Goal: Task Accomplishment & Management: Complete application form

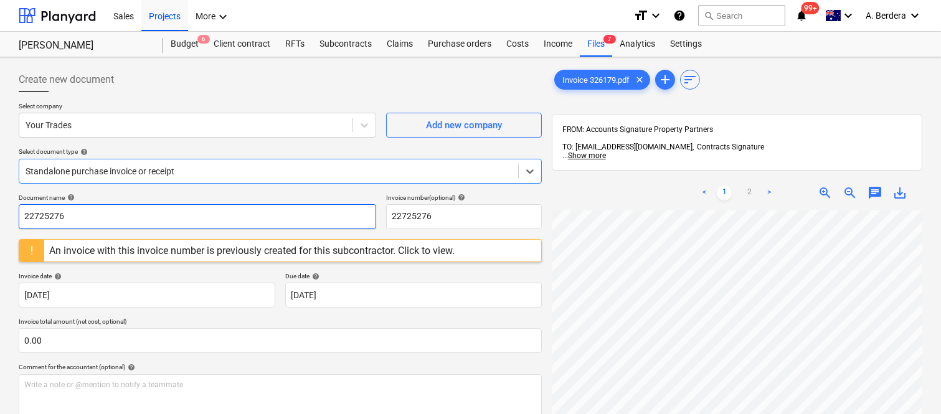
click at [209, 216] on input "22725276" at bounding box center [197, 216] width 357 height 25
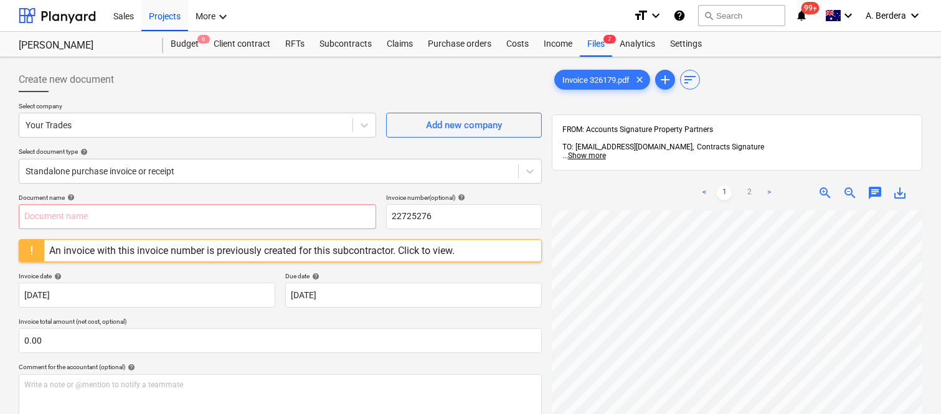
scroll to position [19, 112]
click at [133, 214] on input "text" at bounding box center [197, 216] width 357 height 25
type input "y"
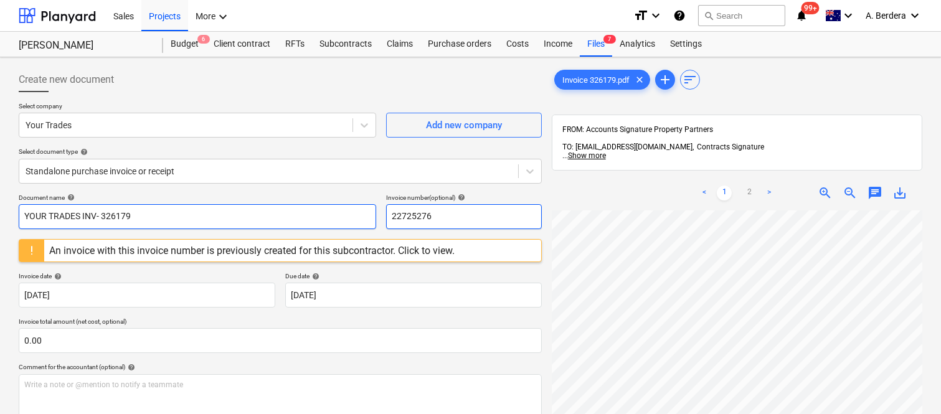
type input "YOUR TRADES INV- 326179"
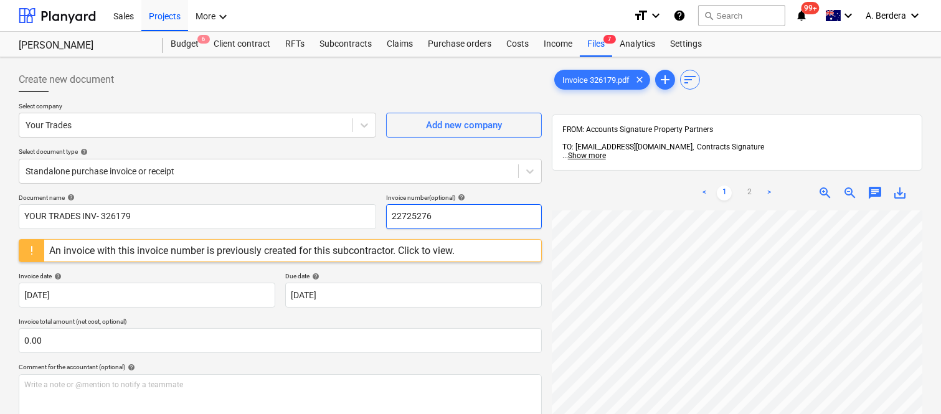
click at [428, 218] on input "22725276" at bounding box center [464, 216] width 156 height 25
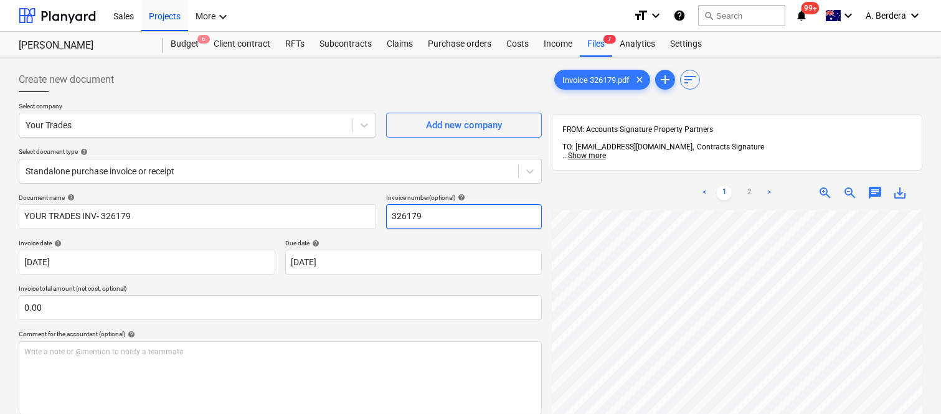
type input "326179"
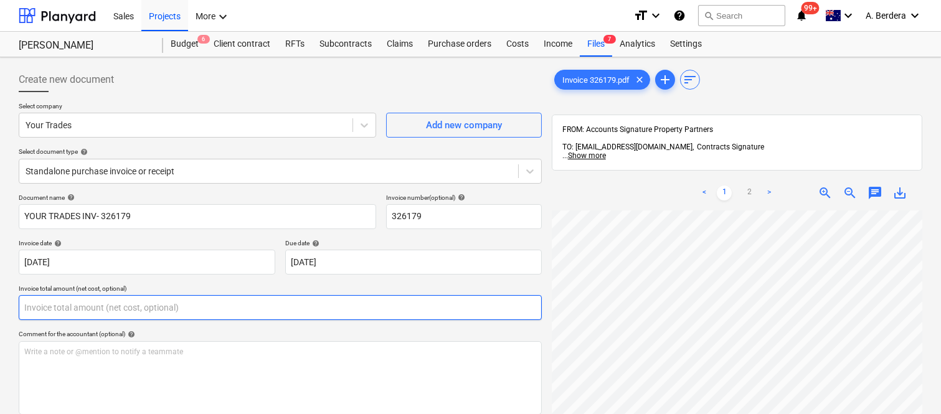
click at [230, 308] on input "text" at bounding box center [280, 307] width 523 height 25
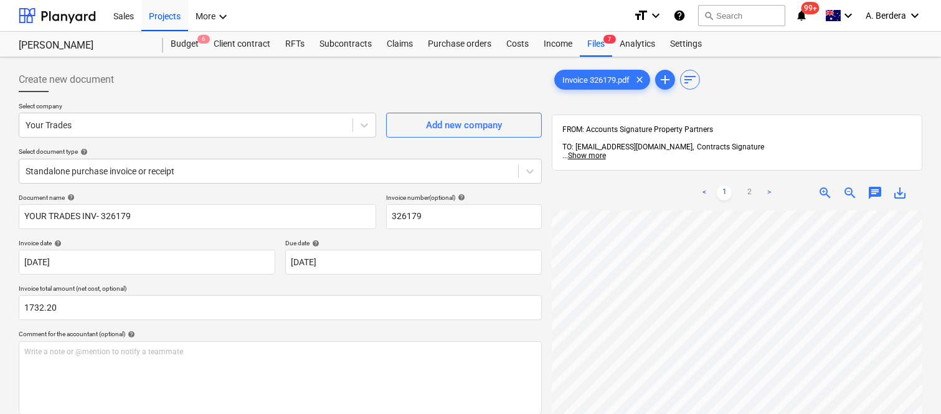
type input "1,732.20"
click at [938, 321] on div "Create new document Select company Your Trades Add new company Select document …" at bounding box center [470, 328] width 941 height 542
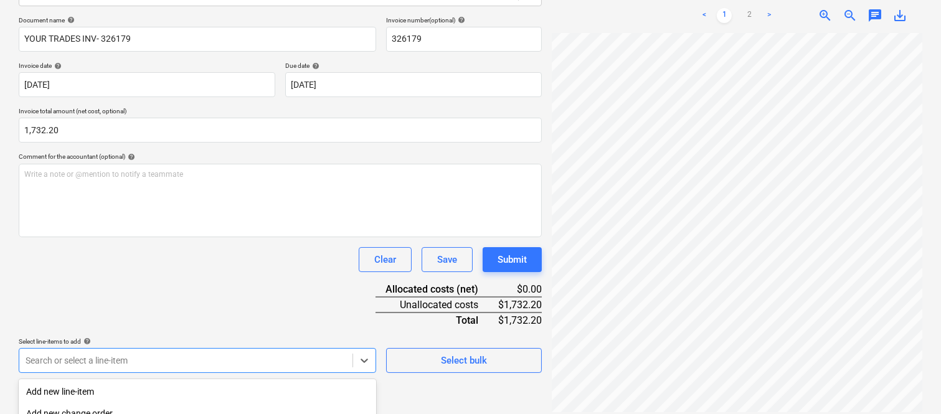
click at [194, 237] on body "Sales Projects Contacts Company Inbox Approvals format_size keyboard_arrow_down…" at bounding box center [470, 30] width 941 height 414
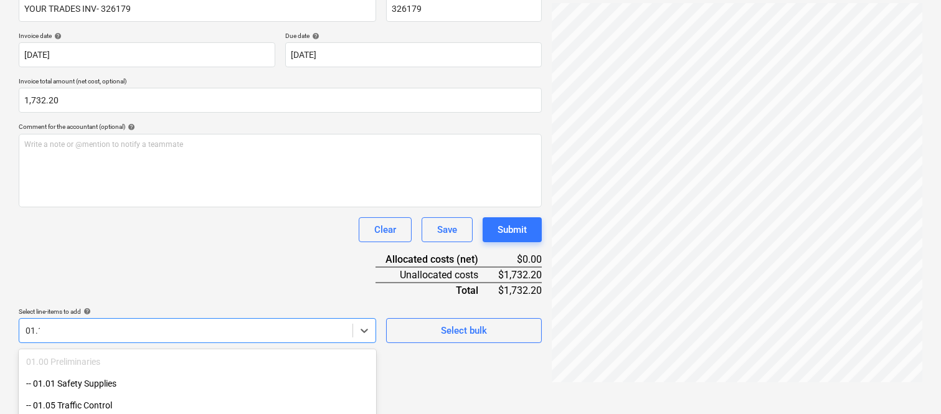
type input "01.10"
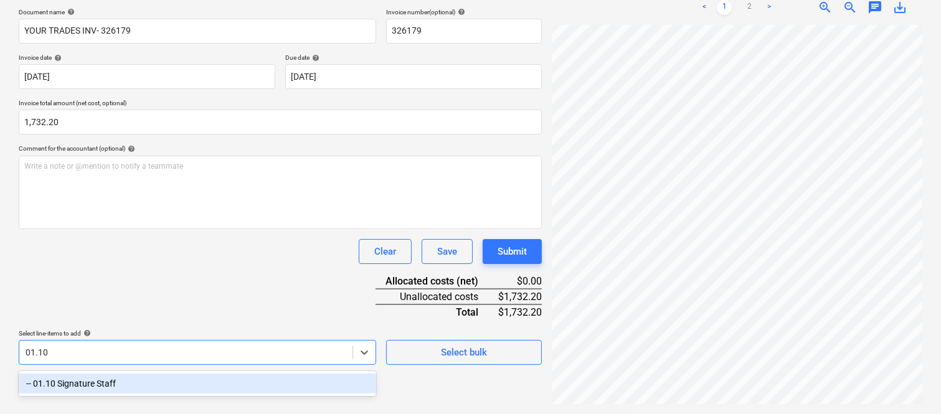
scroll to position [177, 0]
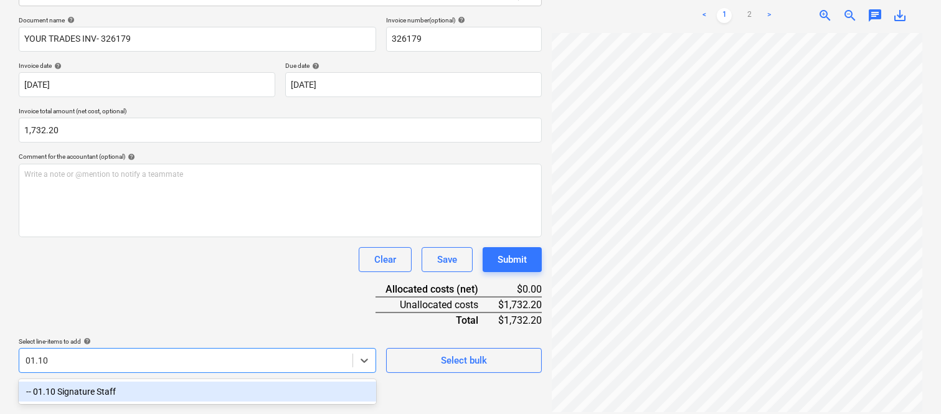
click at [177, 383] on div "-- 01.10 Signature Staff" at bounding box center [197, 392] width 357 height 20
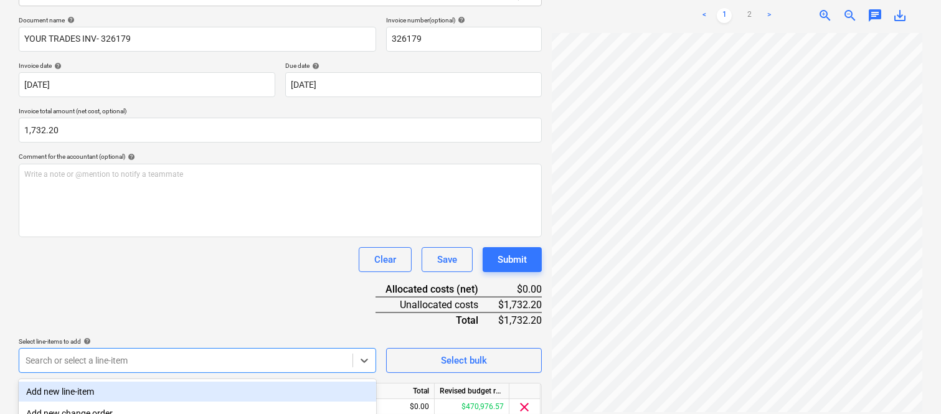
click at [165, 303] on div "Document name help YOUR TRADES INV- 326179 Invoice number (optional) help 32617…" at bounding box center [280, 235] width 523 height 439
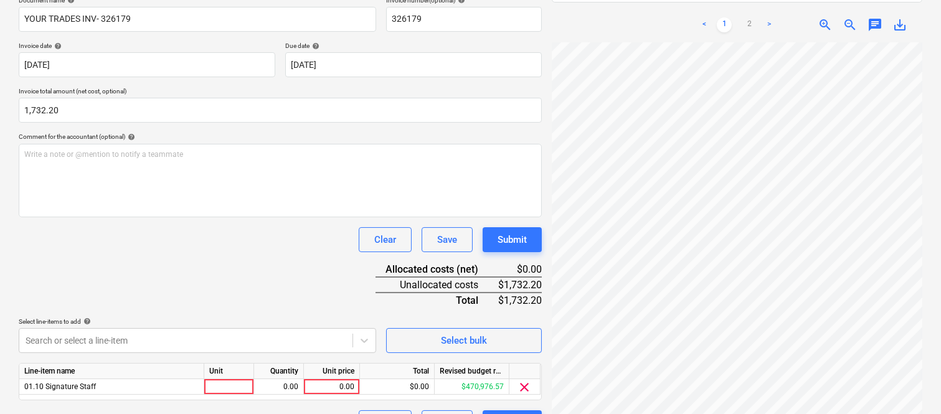
scroll to position [228, 0]
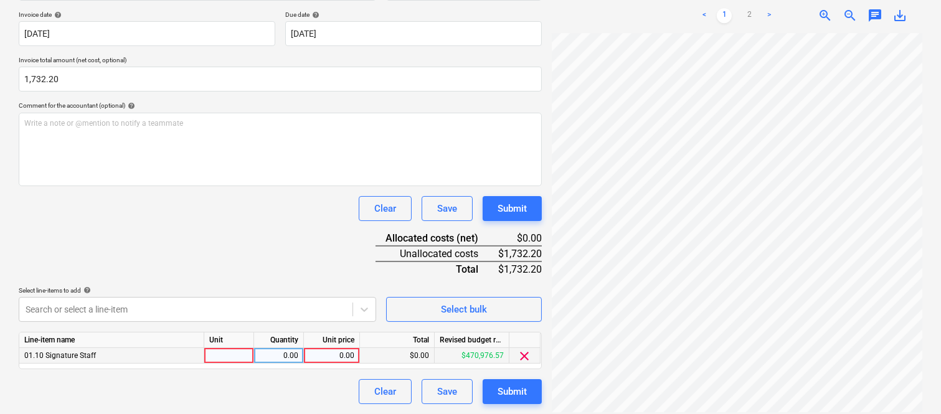
click at [235, 355] on div at bounding box center [229, 356] width 50 height 16
type input "INVOICE"
click at [270, 355] on div "0.00" at bounding box center [278, 356] width 39 height 16
type input "1"
click at [328, 352] on div "0.00" at bounding box center [331, 356] width 45 height 16
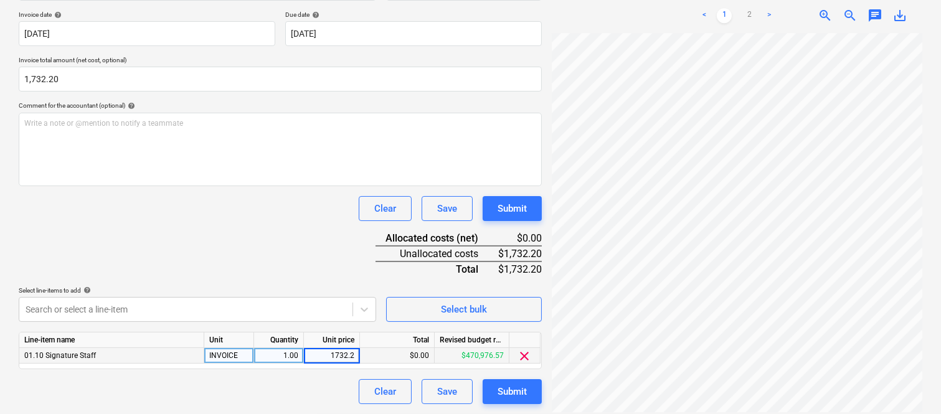
type input "1732.20"
click at [284, 390] on div "Clear Save Submit" at bounding box center [280, 391] width 523 height 25
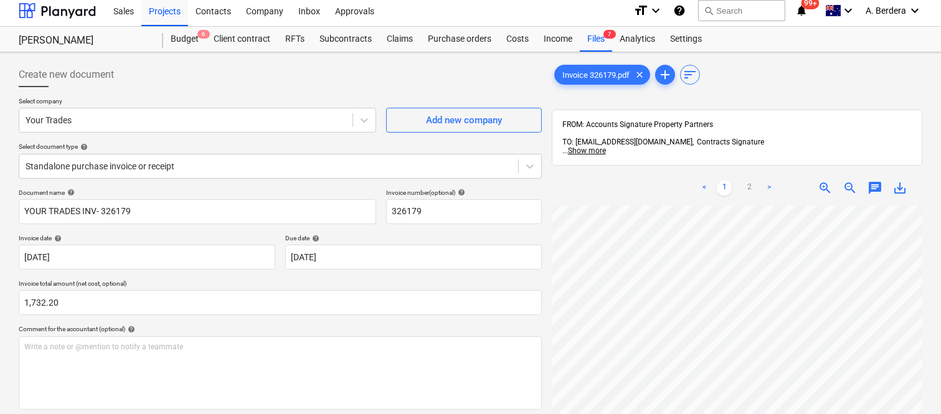
scroll to position [0, 0]
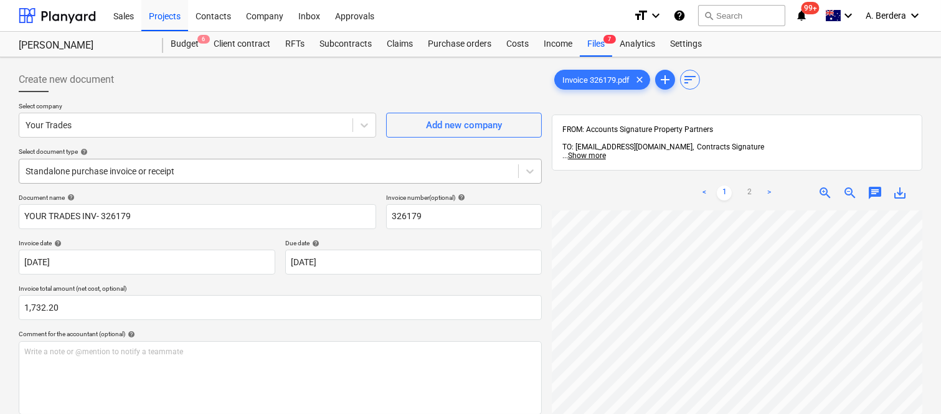
click at [341, 166] on div at bounding box center [269, 171] width 486 height 12
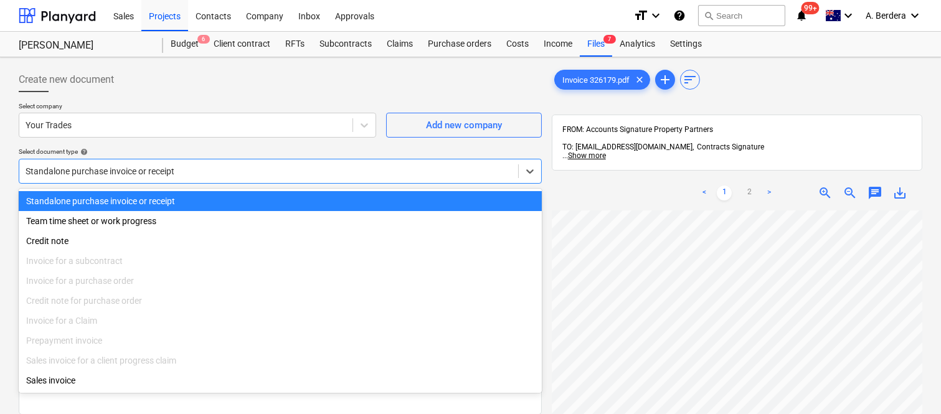
click at [327, 197] on div "Standalone purchase invoice or receipt" at bounding box center [280, 201] width 523 height 20
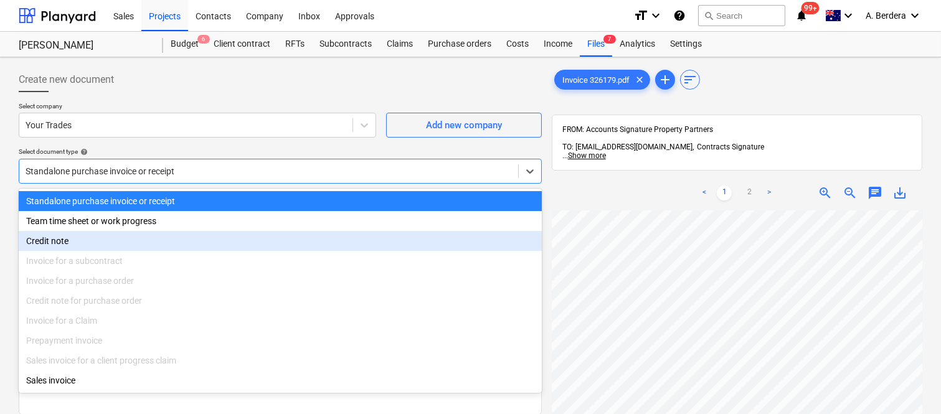
click at [762, 75] on div "Invoice 326179.pdf clear add sort" at bounding box center [737, 79] width 370 height 25
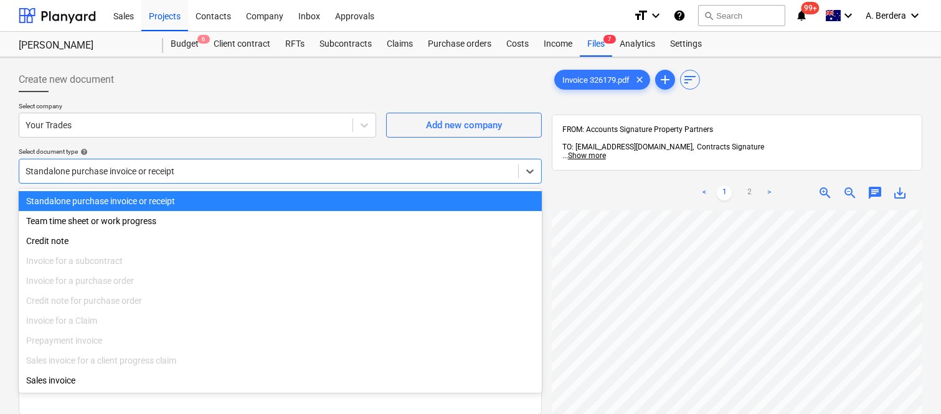
click at [432, 169] on div at bounding box center [269, 171] width 486 height 12
click at [415, 200] on div "Standalone purchase invoice or receipt" at bounding box center [280, 201] width 523 height 20
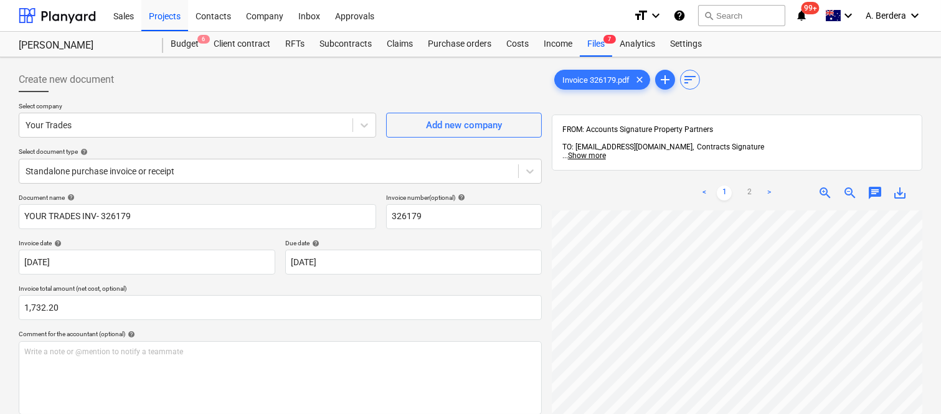
click at [938, 305] on div "Create new document Select company Your Trades Add new company Select document …" at bounding box center [470, 349] width 941 height 585
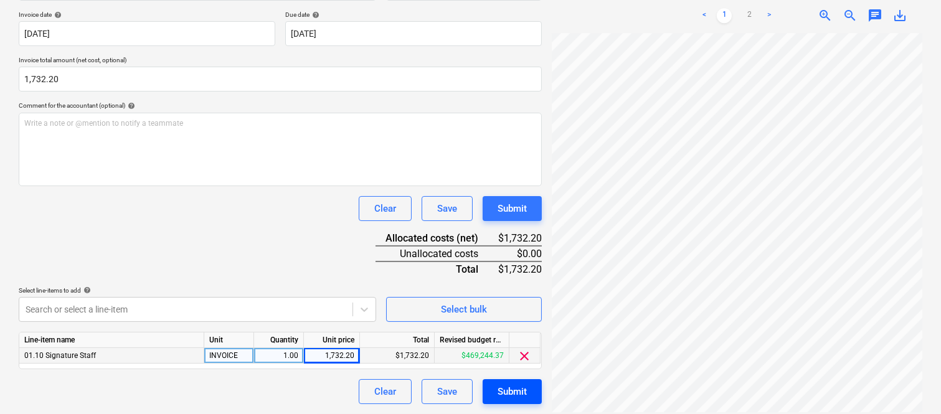
click at [512, 394] on div "Submit" at bounding box center [511, 392] width 29 height 16
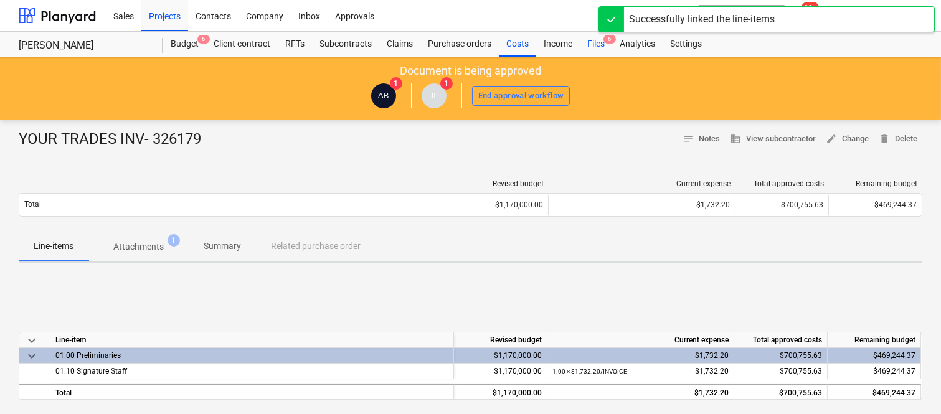
click at [595, 40] on div "Files 6" at bounding box center [596, 44] width 32 height 25
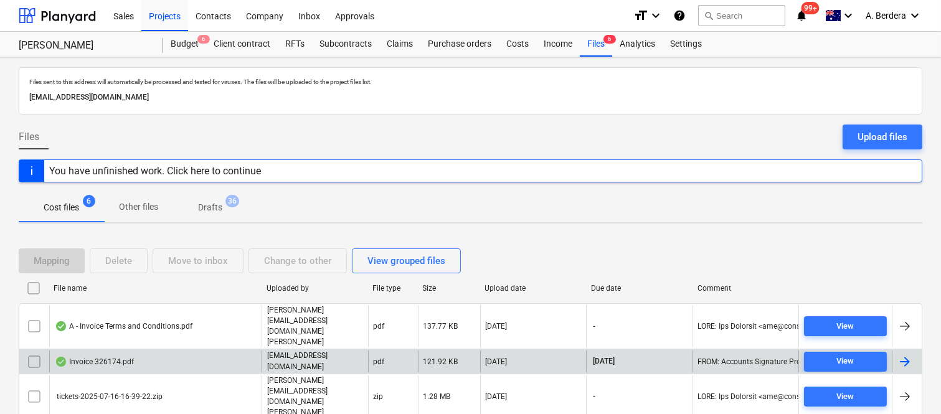
click at [237, 351] on div "Invoice 326174.pdf" at bounding box center [155, 361] width 212 height 21
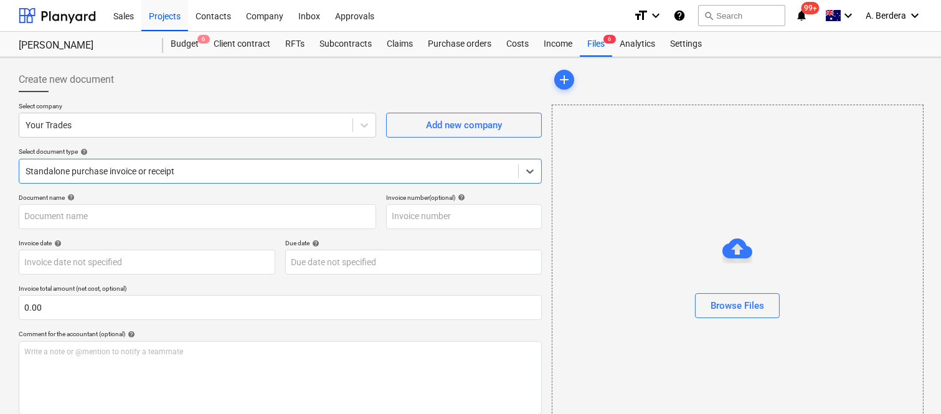
type input "22725276"
type input "[DATE]"
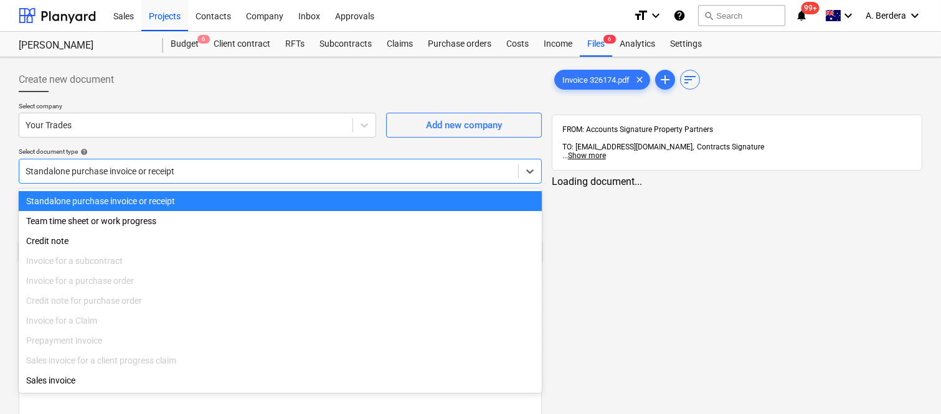
click at [256, 169] on div at bounding box center [269, 171] width 486 height 12
click at [256, 191] on div "Standalone purchase invoice or receipt" at bounding box center [280, 201] width 523 height 20
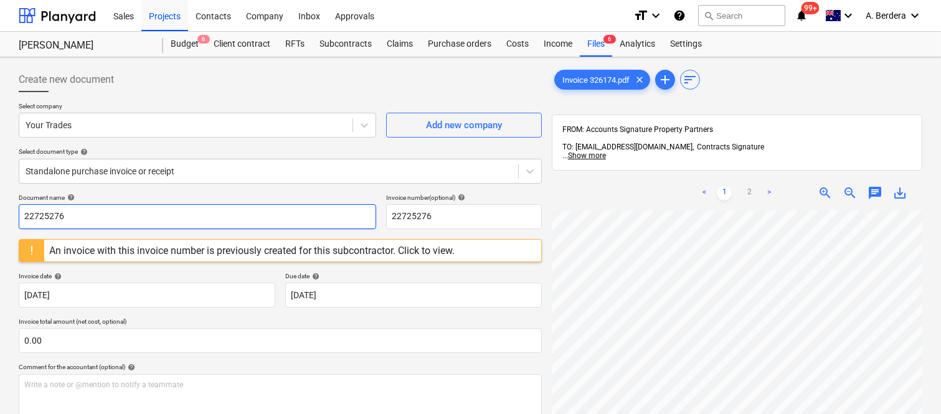
click at [214, 217] on input "22725276" at bounding box center [197, 216] width 357 height 25
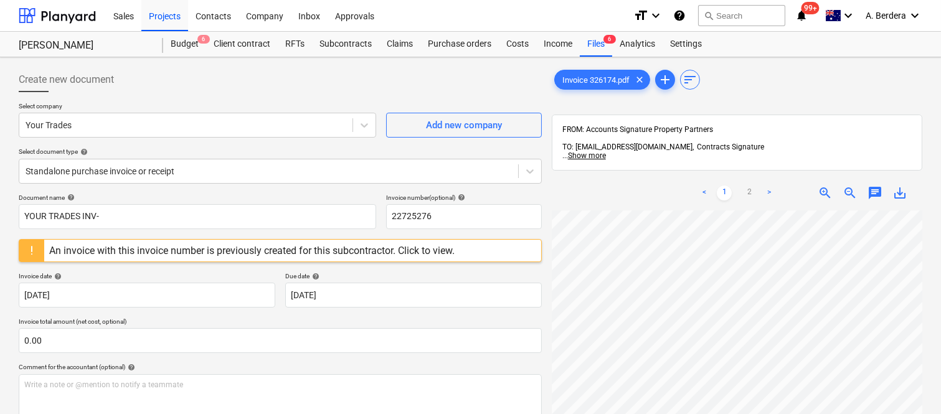
scroll to position [29, 112]
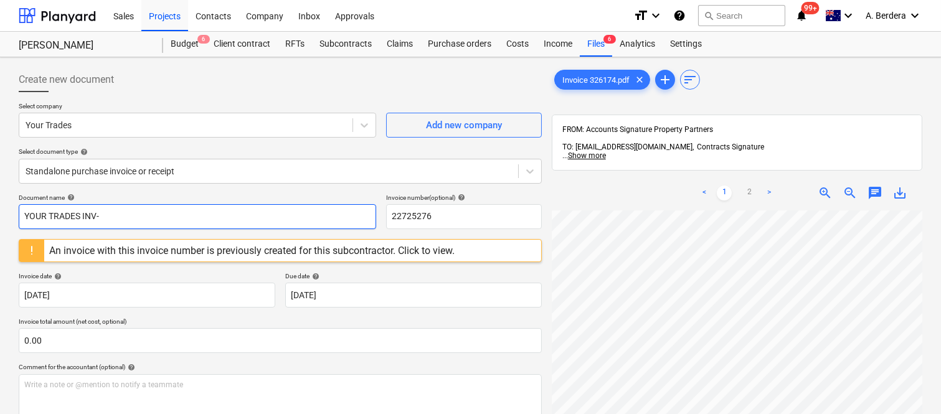
click at [234, 218] on input "YOUR TRADES INV-" at bounding box center [197, 216] width 357 height 25
type input "YOUR TRADES INV- 326174"
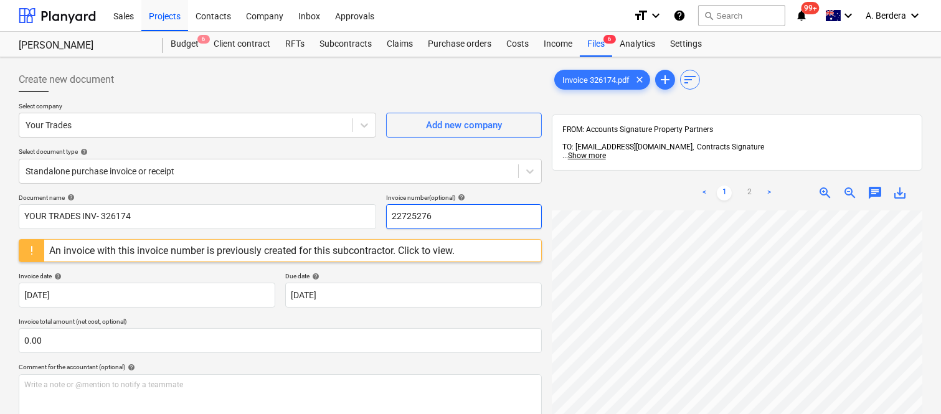
click at [421, 212] on input "22725276" at bounding box center [464, 216] width 156 height 25
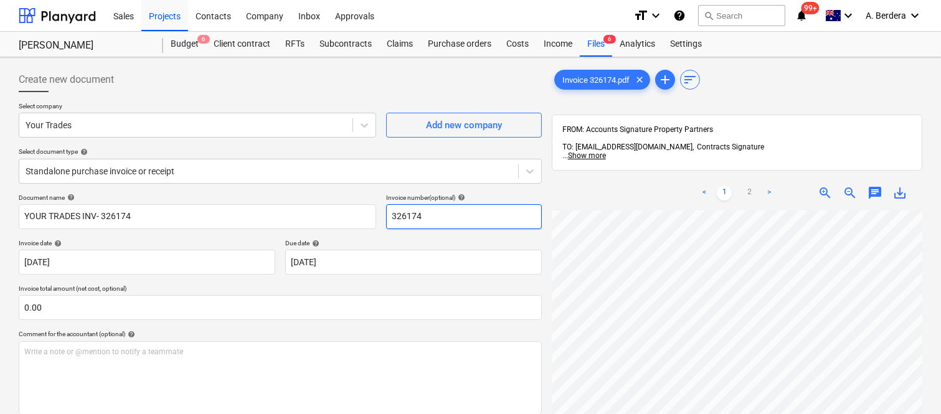
scroll to position [177, 0]
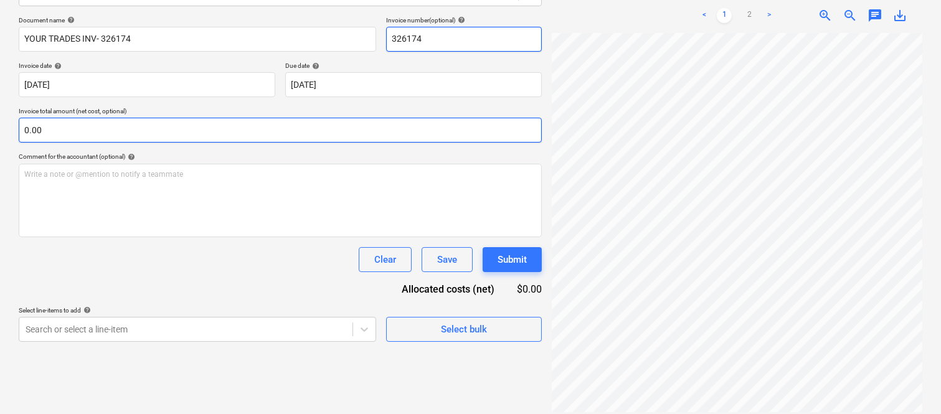
type input "326174"
click at [70, 131] on input "text" at bounding box center [280, 130] width 523 height 25
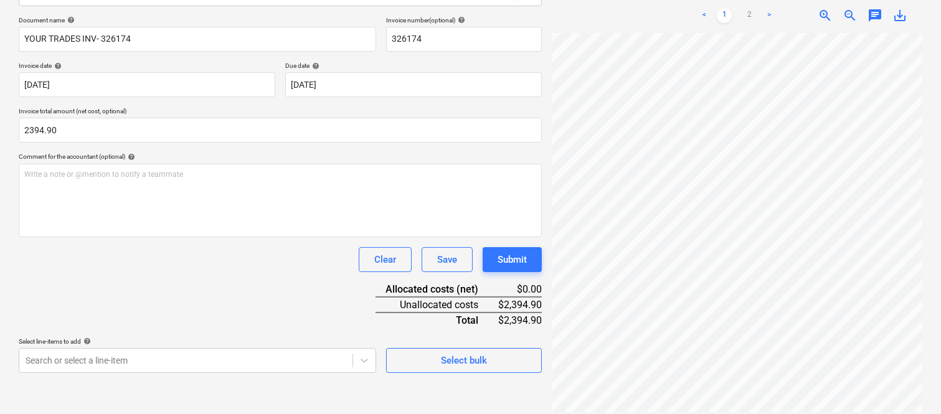
type input "2,394.90"
click at [113, 303] on div "Document name help YOUR TRADES INV- 326174 Invoice number (optional) help 32617…" at bounding box center [280, 194] width 523 height 357
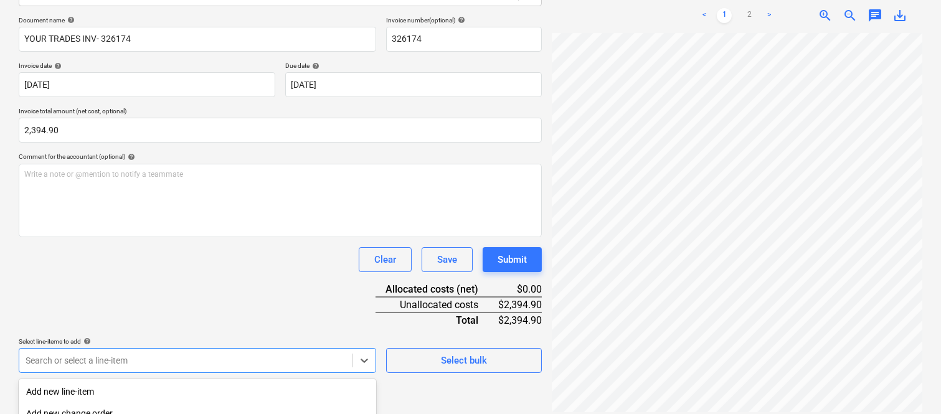
scroll to position [331, 0]
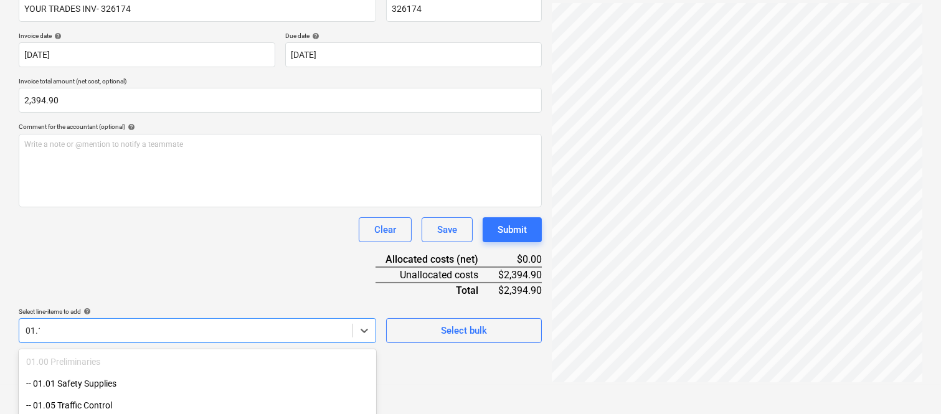
type input "01.10"
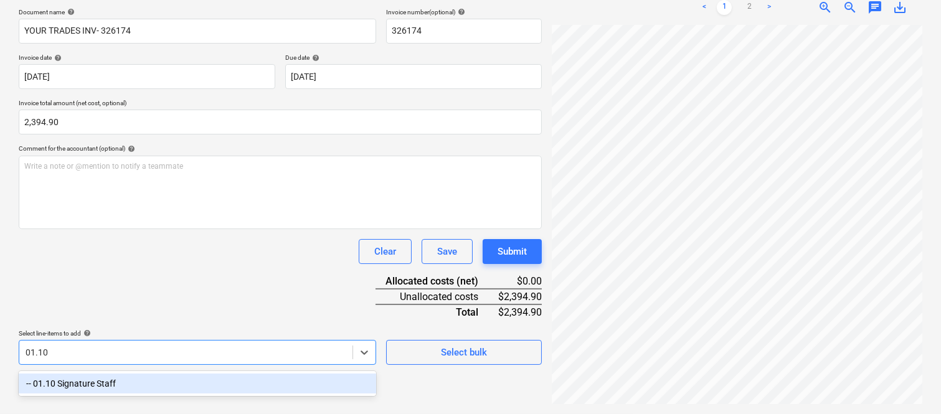
scroll to position [177, 0]
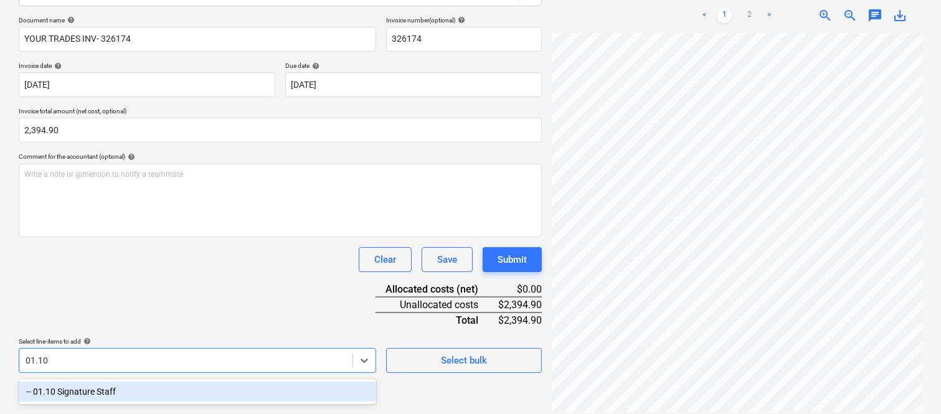
click at [125, 392] on div "-- 01.10 Signature Staff" at bounding box center [197, 392] width 357 height 20
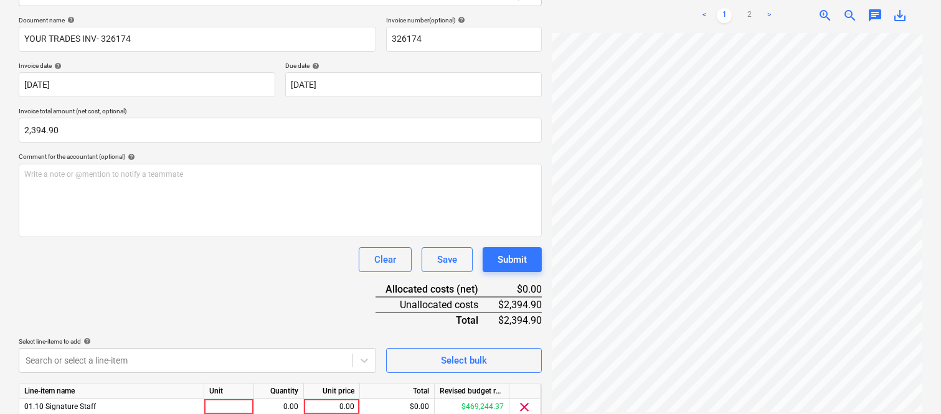
click at [140, 298] on div "Document name help YOUR TRADES INV- 326174 Invoice number (optional) help 32617…" at bounding box center [280, 235] width 523 height 439
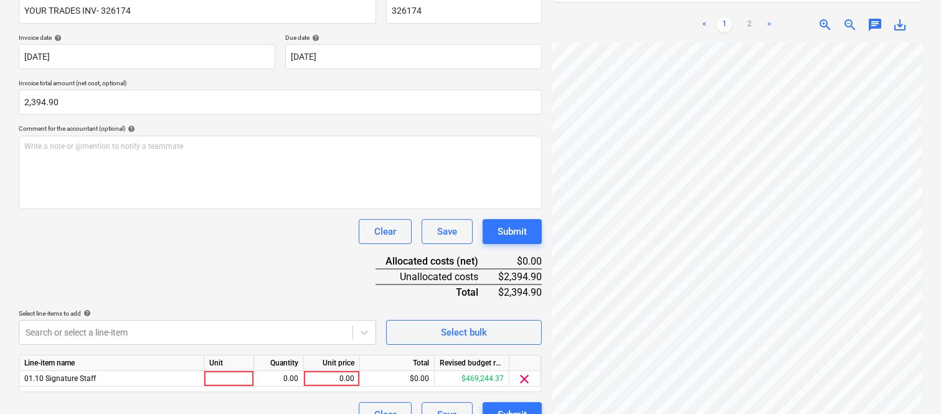
scroll to position [228, 0]
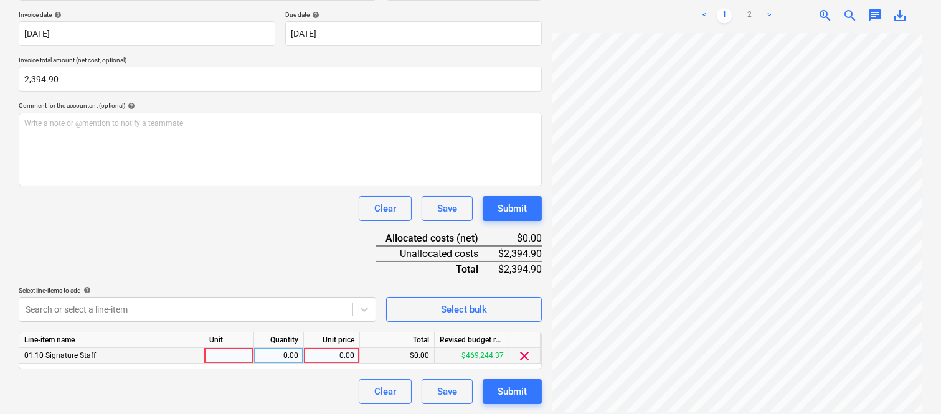
click at [225, 352] on div at bounding box center [229, 356] width 50 height 16
type input "INVOICE"
click at [289, 356] on div "0.00" at bounding box center [278, 356] width 39 height 16
type input "1"
click at [319, 352] on div "0.00" at bounding box center [331, 356] width 45 height 16
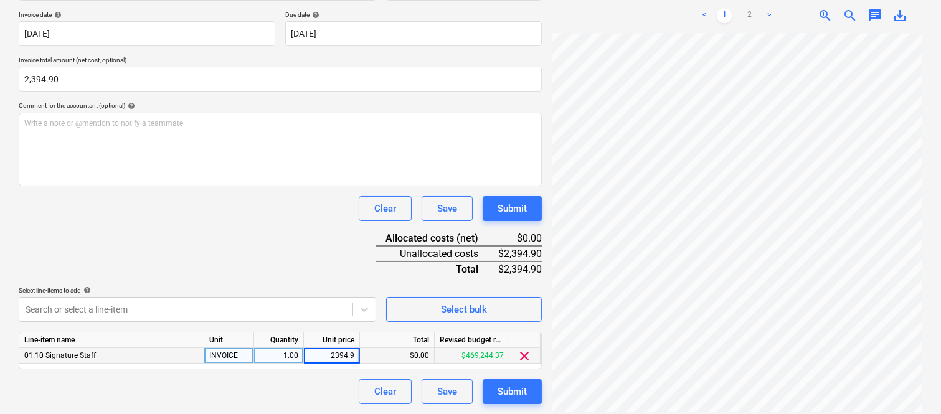
type input "2394.90"
click at [312, 269] on div "Document name help YOUR TRADES INV- 326174 Invoice number (optional) help 32617…" at bounding box center [280, 184] width 523 height 439
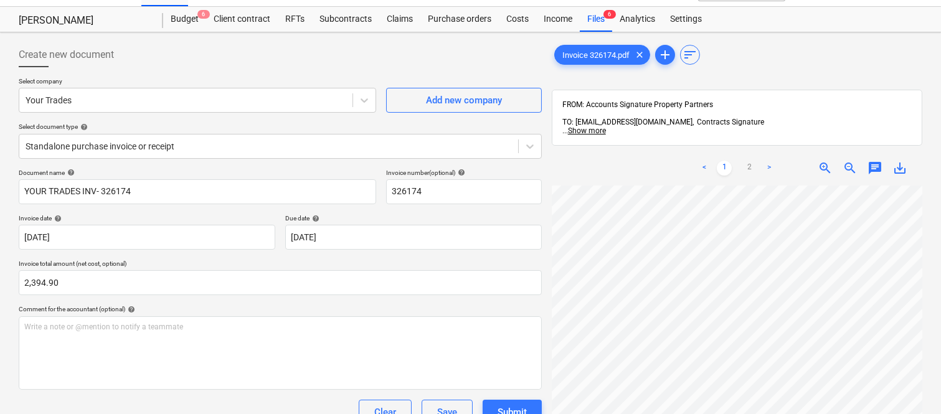
scroll to position [0, 0]
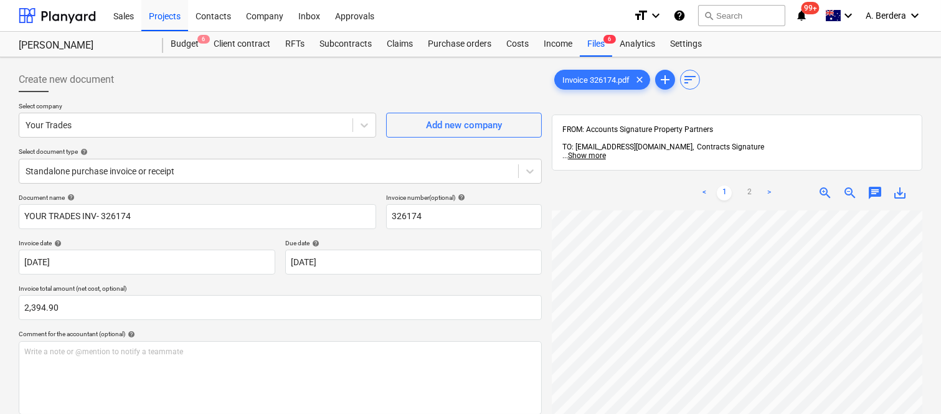
click at [939, 289] on div "Create new document Select company Your Trades Add new company Select document …" at bounding box center [470, 349] width 941 height 585
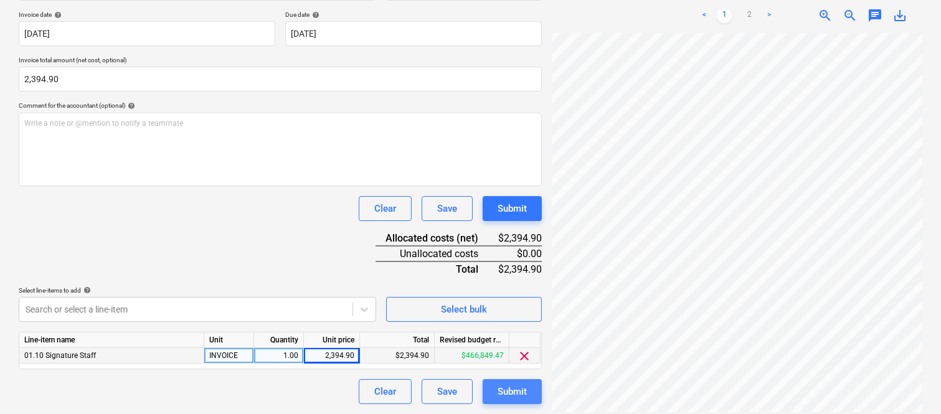
click at [520, 389] on div "Submit" at bounding box center [511, 392] width 29 height 16
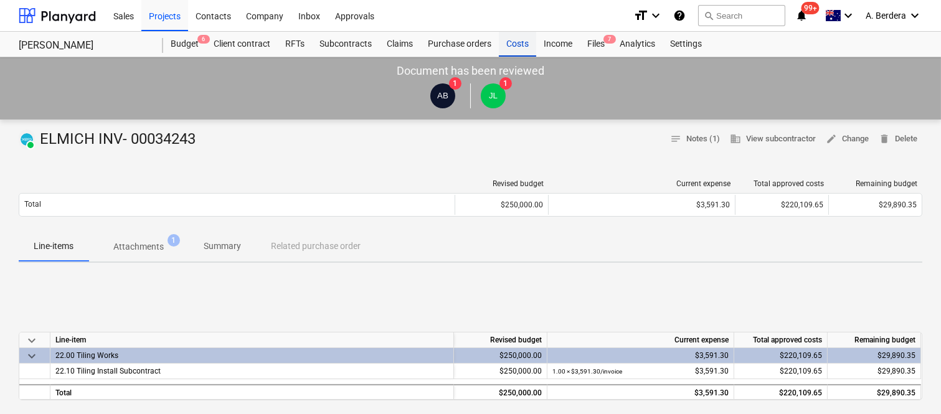
click at [518, 39] on div "Costs" at bounding box center [517, 44] width 37 height 25
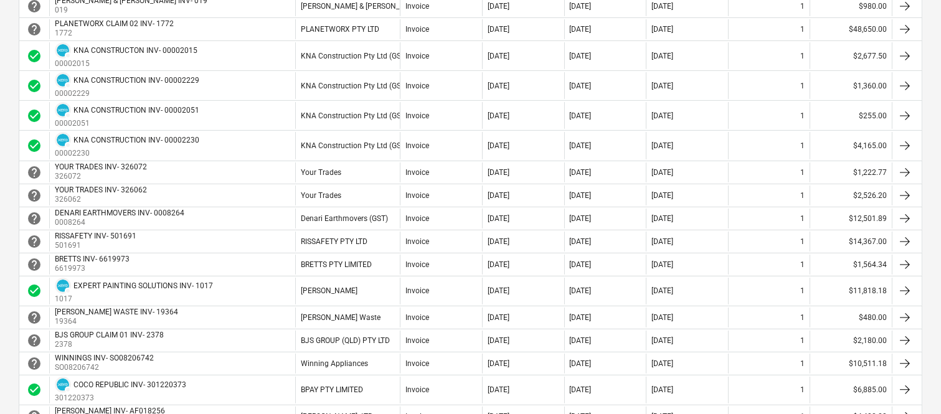
scroll to position [719, 0]
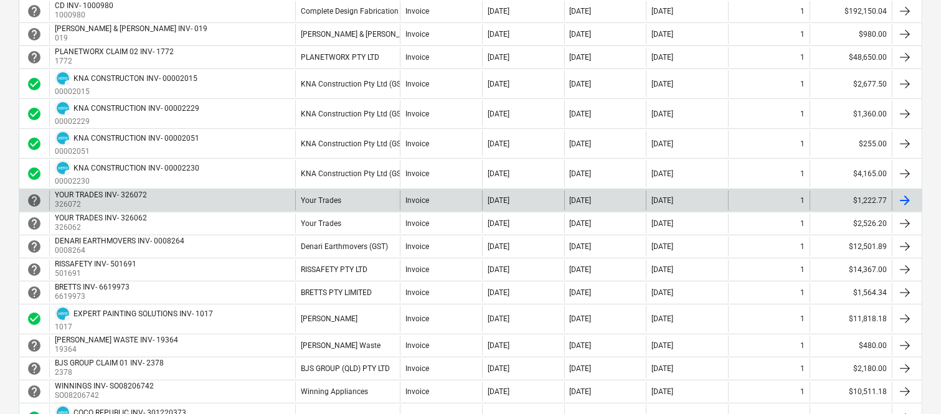
click at [344, 197] on div "Your Trades" at bounding box center [347, 201] width 105 height 20
